Goal: Find specific page/section: Find specific page/section

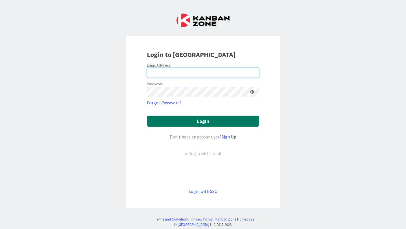
type input "[EMAIL_ADDRESS][PERSON_NAME][DOMAIN_NAME]"
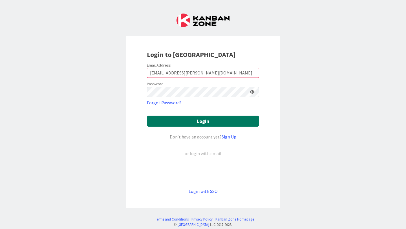
click at [169, 122] on button "Login" at bounding box center [203, 121] width 112 height 11
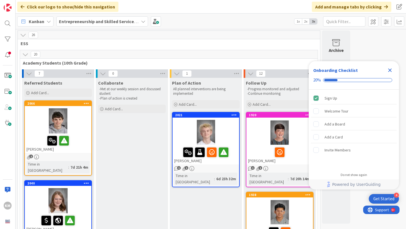
click at [392, 71] on icon "Close Checklist" at bounding box center [390, 70] width 7 height 7
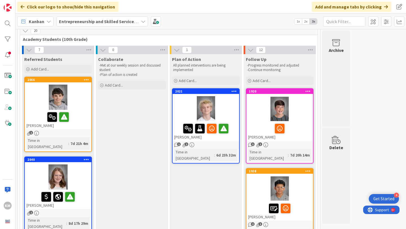
scroll to position [25, 0]
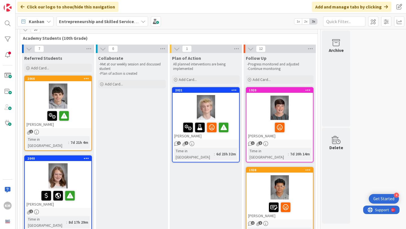
click at [65, 81] on div "2066" at bounding box center [58, 78] width 67 height 5
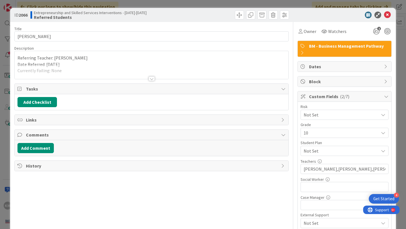
click at [156, 77] on div at bounding box center [152, 72] width 274 height 14
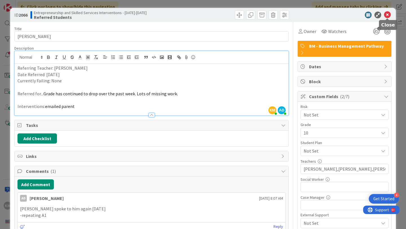
click at [388, 16] on icon at bounding box center [387, 15] width 7 height 7
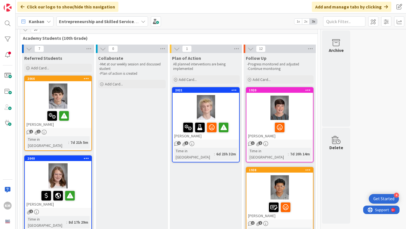
click at [85, 197] on div "[PERSON_NAME]" at bounding box center [58, 198] width 67 height 19
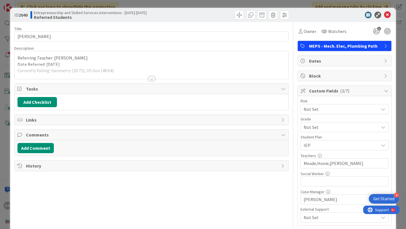
click at [151, 78] on div at bounding box center [152, 78] width 6 height 5
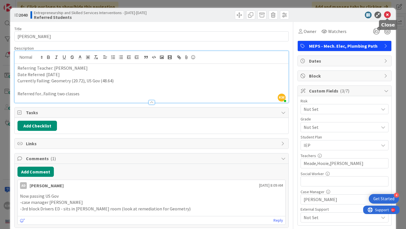
click at [386, 15] on icon at bounding box center [387, 15] width 7 height 7
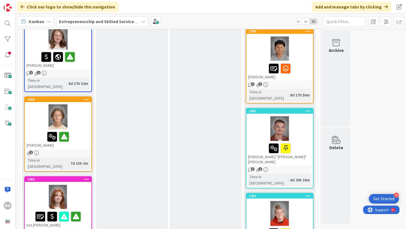
scroll to position [165, 0]
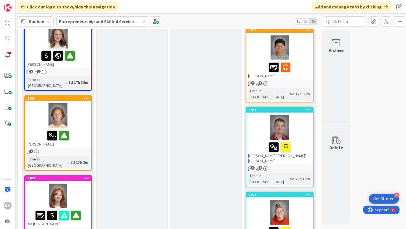
click at [77, 112] on div at bounding box center [58, 115] width 67 height 25
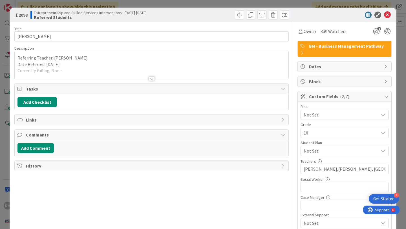
click at [151, 77] on div at bounding box center [152, 78] width 6 height 5
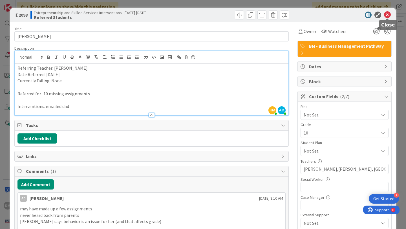
click at [386, 17] on icon at bounding box center [387, 15] width 7 height 7
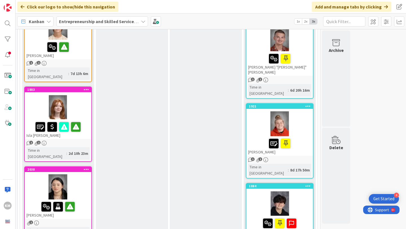
scroll to position [258, 0]
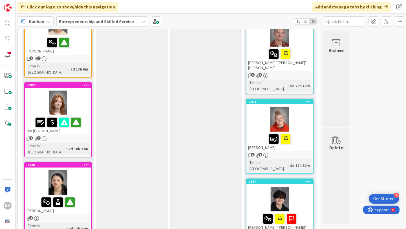
click at [82, 90] on div at bounding box center [58, 102] width 67 height 25
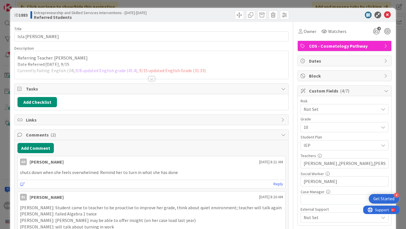
click at [152, 78] on div at bounding box center [152, 78] width 6 height 5
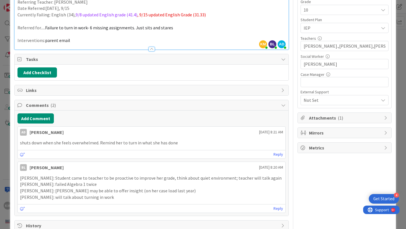
scroll to position [131, 0]
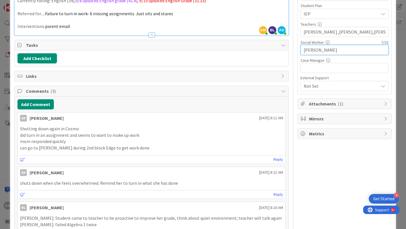
drag, startPoint x: 321, startPoint y: 50, endPoint x: 296, endPoint y: 50, distance: 24.3
click at [296, 50] on div "Title 13 / 128 [GEOGRAPHIC_DATA][PERSON_NAME] Description KM [PERSON_NAME] just…" at bounding box center [202, 81] width 377 height 381
type input "[PERSON_NAME]"
click at [332, 164] on div "Owner Watchers 4 COS - Cosmetology Pathway Dates Block Custom Fields ( 4/7 ) Ri…" at bounding box center [345, 81] width 94 height 381
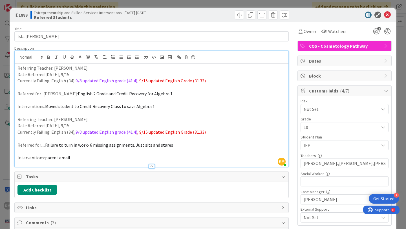
scroll to position [0, 0]
click at [322, 182] on input "text" at bounding box center [345, 181] width 88 height 10
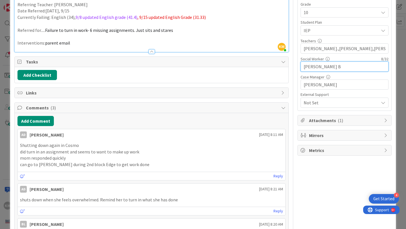
scroll to position [112, 0]
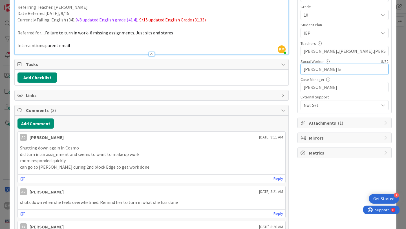
type input "[PERSON_NAME] B"
click at [308, 177] on div "Owner Watchers 4 COS - Cosmetology Pathway Dates Block Custom Fields ( 5/7 ) Ri…" at bounding box center [345, 100] width 94 height 381
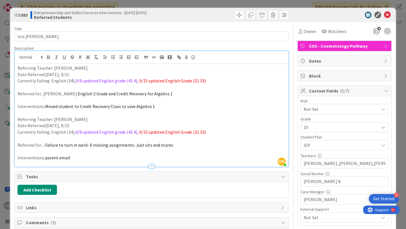
scroll to position [0, 0]
click at [387, 15] on icon at bounding box center [387, 15] width 7 height 7
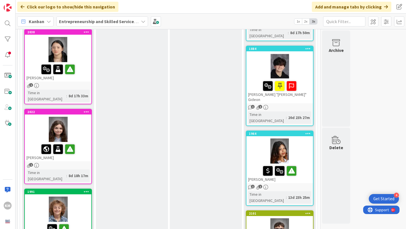
scroll to position [392, 0]
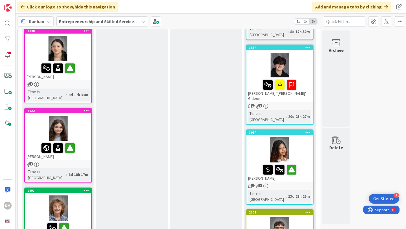
click at [90, 141] on div "[PERSON_NAME]" at bounding box center [58, 150] width 67 height 19
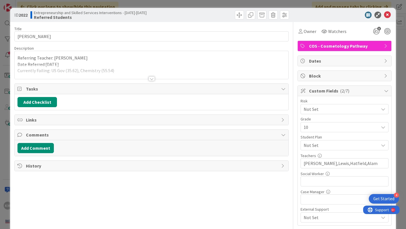
click at [153, 79] on div at bounding box center [152, 78] width 6 height 5
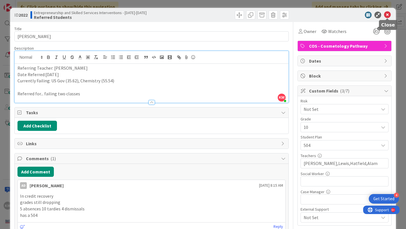
click at [388, 16] on icon at bounding box center [387, 15] width 7 height 7
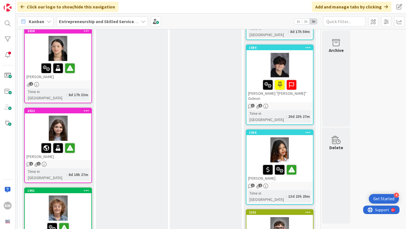
click at [83, 195] on div at bounding box center [58, 207] width 67 height 25
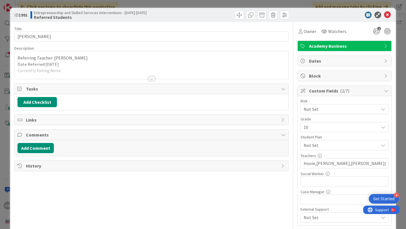
click at [153, 77] on div at bounding box center [152, 78] width 6 height 5
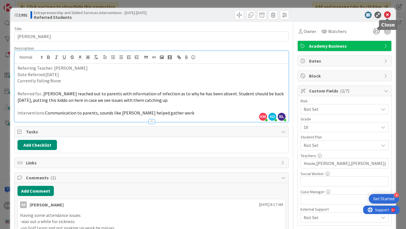
click at [388, 16] on icon at bounding box center [387, 15] width 7 height 7
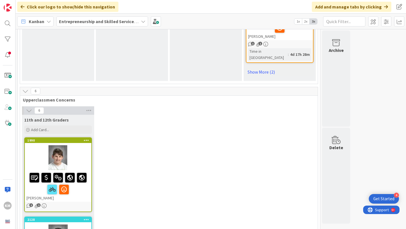
scroll to position [851, 0]
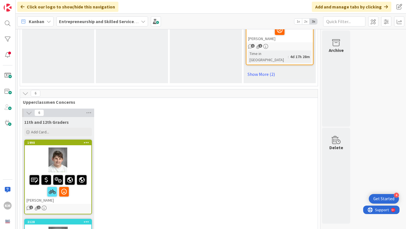
click at [82, 148] on div at bounding box center [58, 160] width 67 height 25
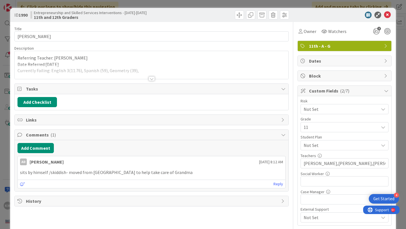
click at [151, 77] on div at bounding box center [152, 78] width 6 height 5
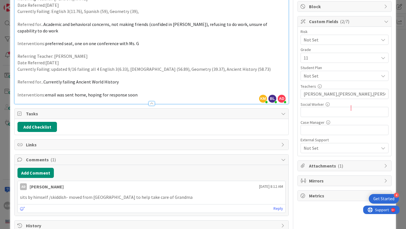
scroll to position [84, 0]
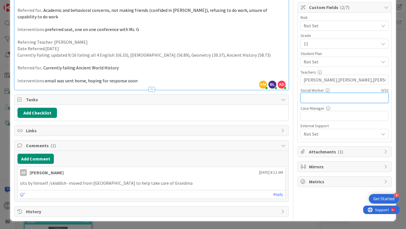
click at [308, 100] on input "text" at bounding box center [345, 98] width 88 height 10
type input "[PERSON_NAME] B"
click at [320, 197] on div "Owner Watchers 7 11th - A - G Dates Block Custom Fields ( 3/7 ) Risk Not Set Gr…" at bounding box center [345, 78] width 94 height 278
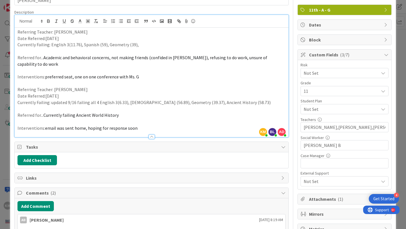
scroll to position [0, 0]
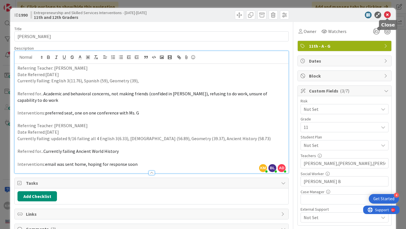
click at [390, 16] on icon at bounding box center [387, 15] width 7 height 7
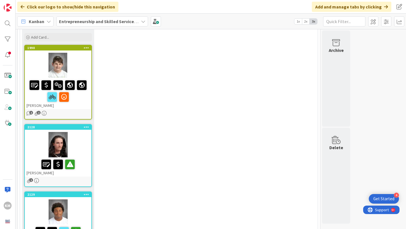
scroll to position [949, 0]
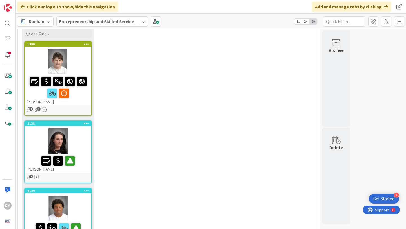
click at [85, 128] on div at bounding box center [58, 140] width 67 height 25
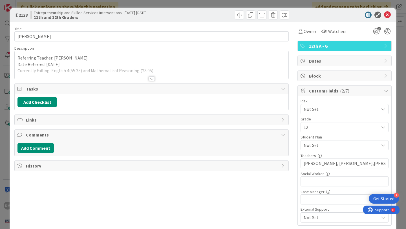
click at [151, 78] on div at bounding box center [152, 78] width 6 height 5
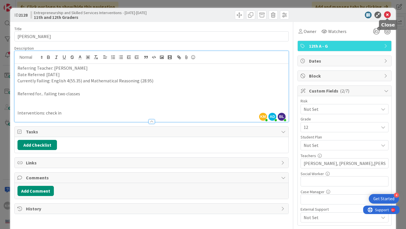
click at [386, 15] on icon at bounding box center [387, 15] width 7 height 7
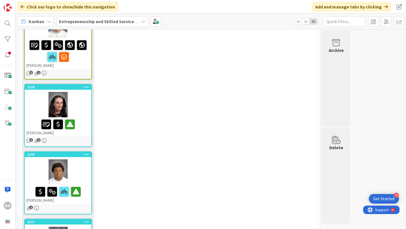
scroll to position [986, 0]
click at [83, 159] on div at bounding box center [58, 171] width 67 height 25
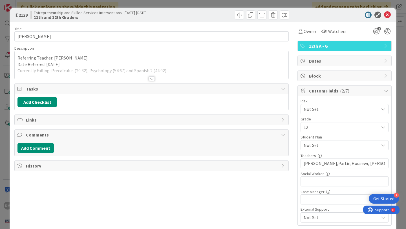
click at [150, 79] on div at bounding box center [152, 78] width 6 height 5
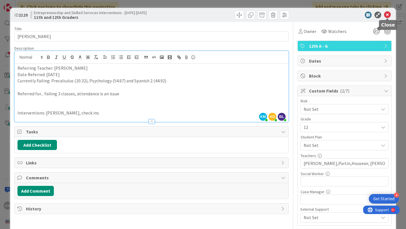
click at [386, 16] on icon at bounding box center [387, 15] width 7 height 7
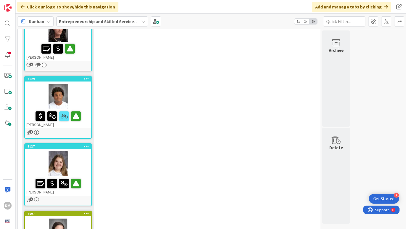
scroll to position [1062, 0]
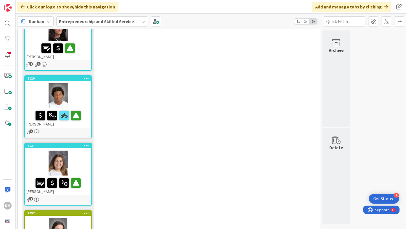
click at [86, 151] on div at bounding box center [58, 163] width 67 height 25
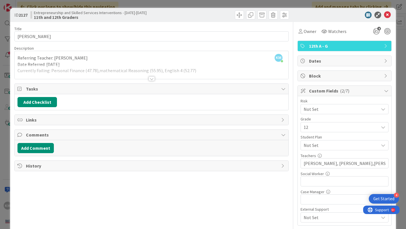
click at [155, 78] on div at bounding box center [152, 72] width 274 height 14
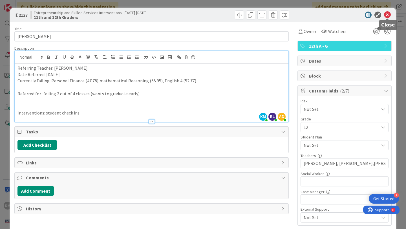
click at [387, 16] on icon at bounding box center [387, 15] width 7 height 7
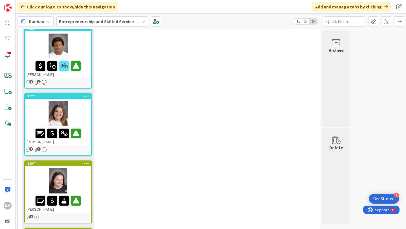
scroll to position [1114, 0]
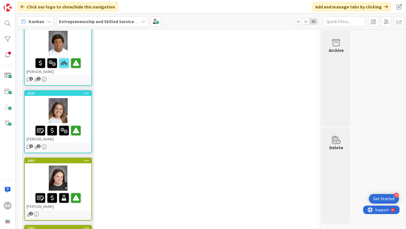
click at [84, 166] on div at bounding box center [58, 178] width 67 height 25
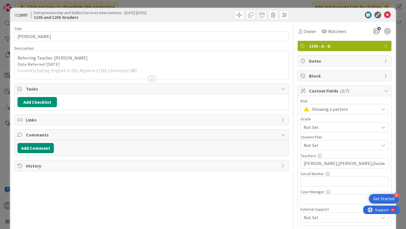
click at [150, 80] on div at bounding box center [152, 78] width 6 height 5
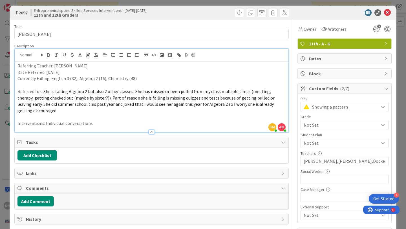
scroll to position [4, 0]
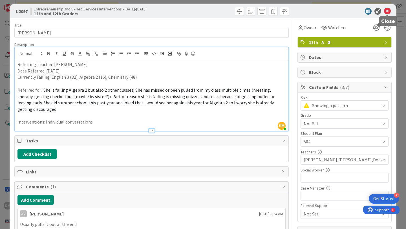
click at [386, 13] on icon at bounding box center [387, 11] width 7 height 7
